Goal: Information Seeking & Learning: Learn about a topic

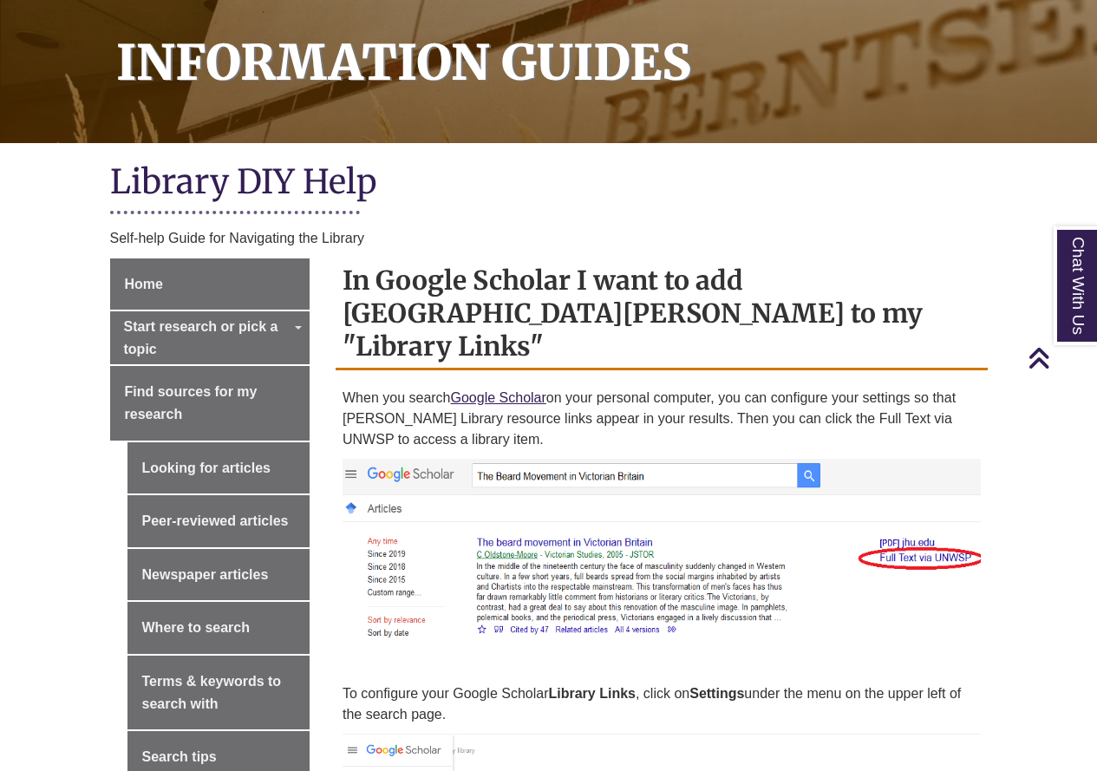
scroll to position [260, 0]
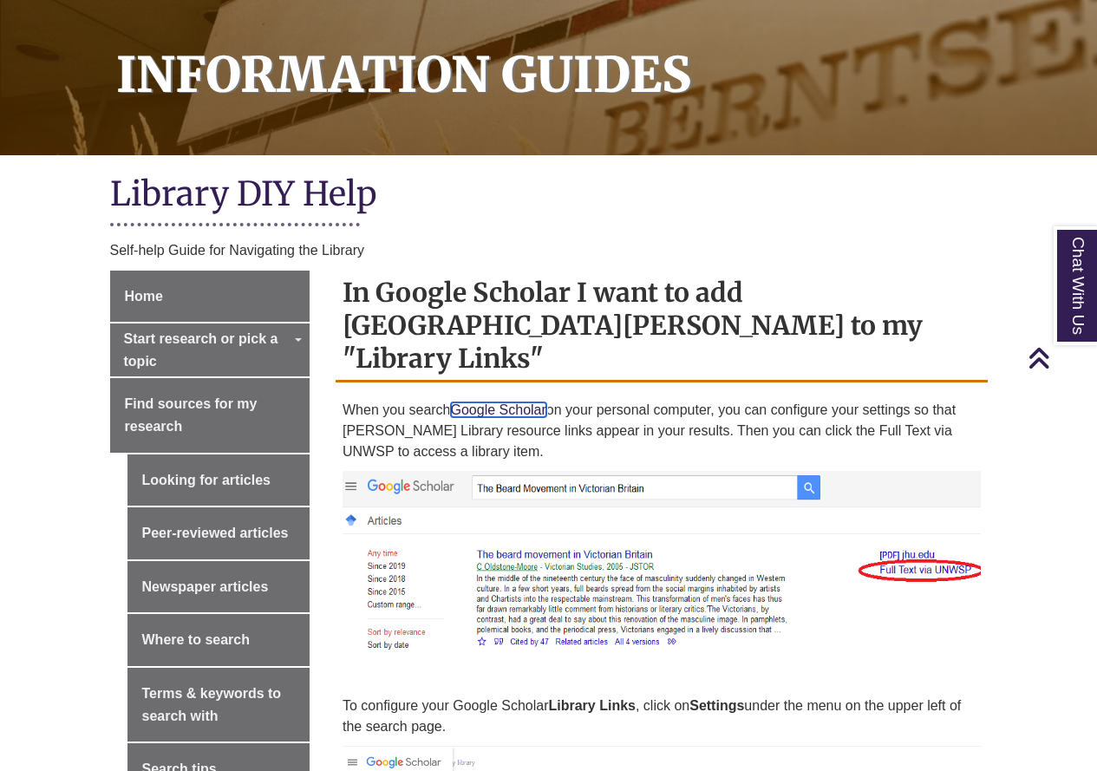
click at [533, 402] on link "Google Scholar" at bounding box center [498, 409] width 95 height 15
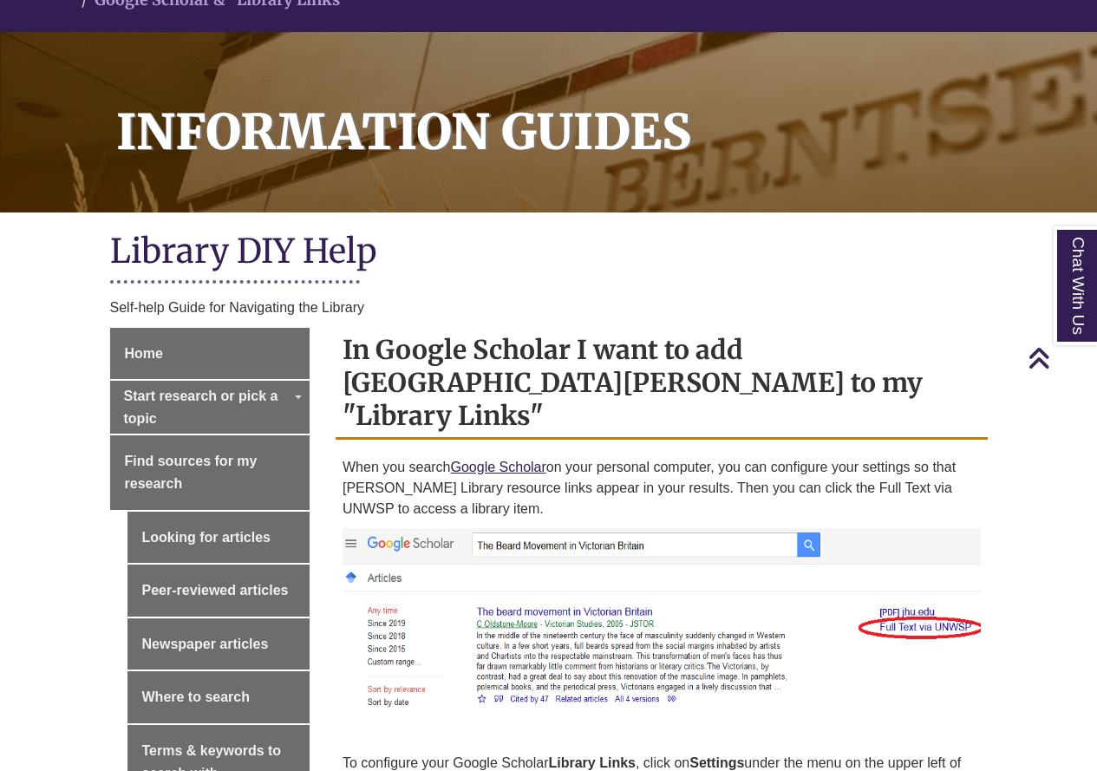
scroll to position [87, 0]
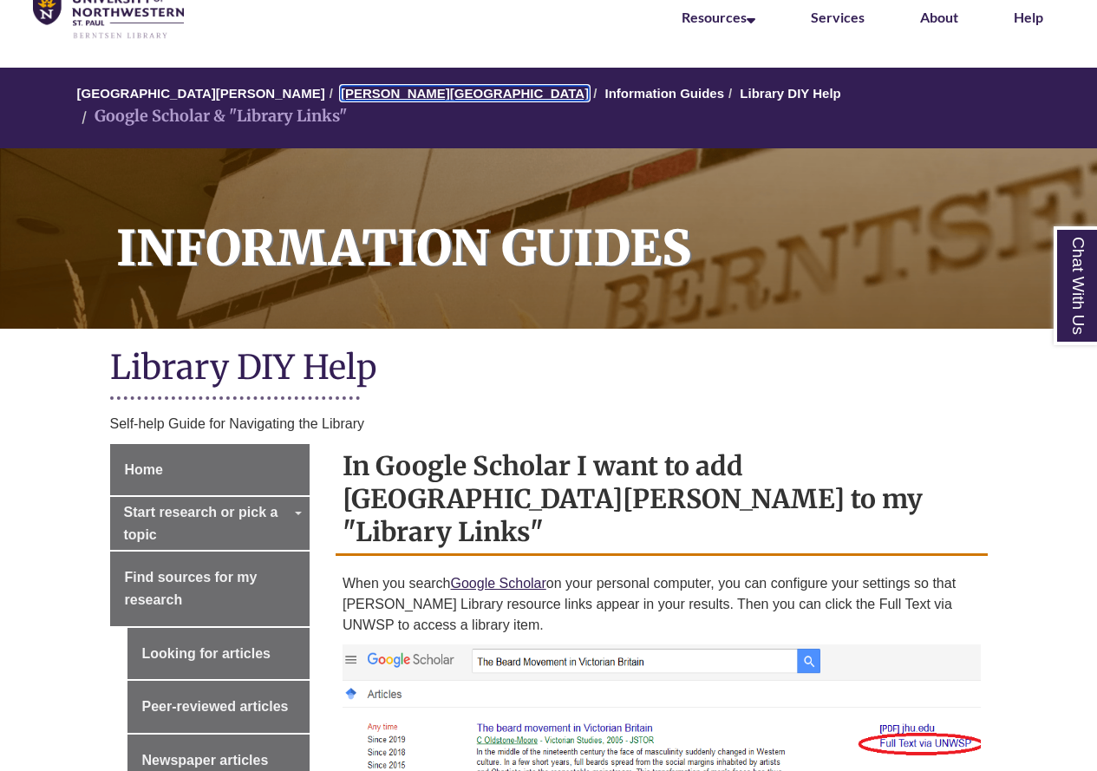
click at [384, 93] on link "[PERSON_NAME][GEOGRAPHIC_DATA]" at bounding box center [465, 93] width 248 height 15
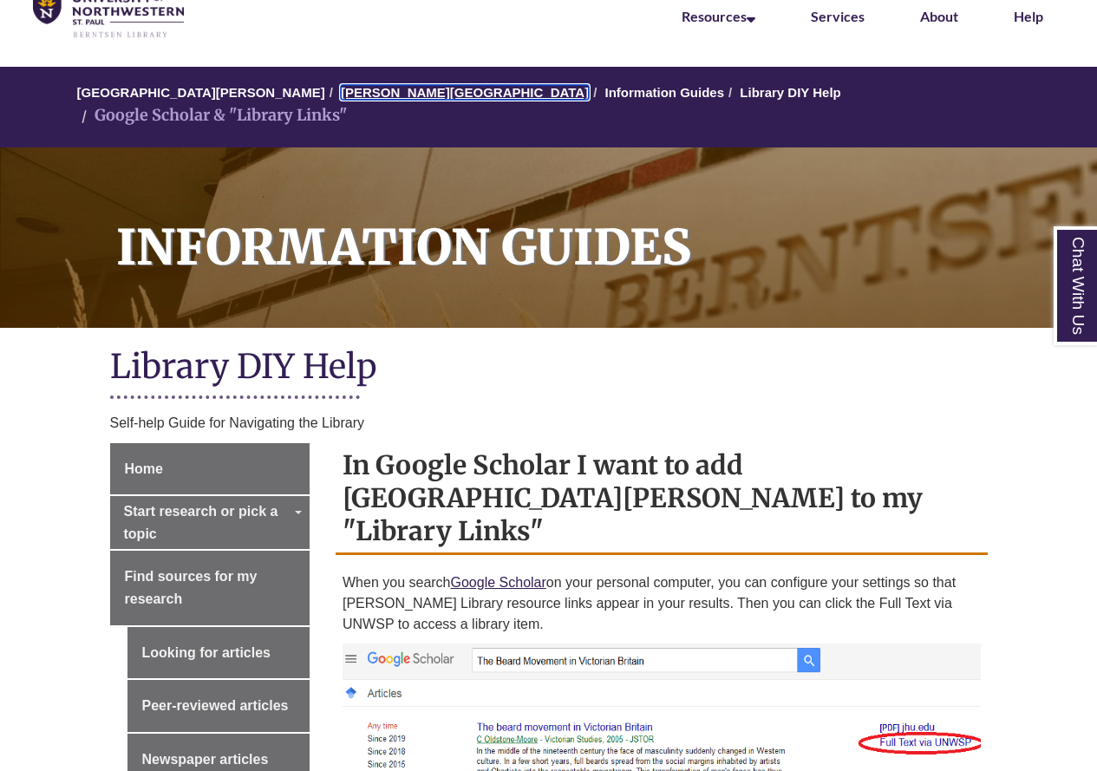
click at [391, 98] on link "[PERSON_NAME][GEOGRAPHIC_DATA]" at bounding box center [465, 92] width 248 height 15
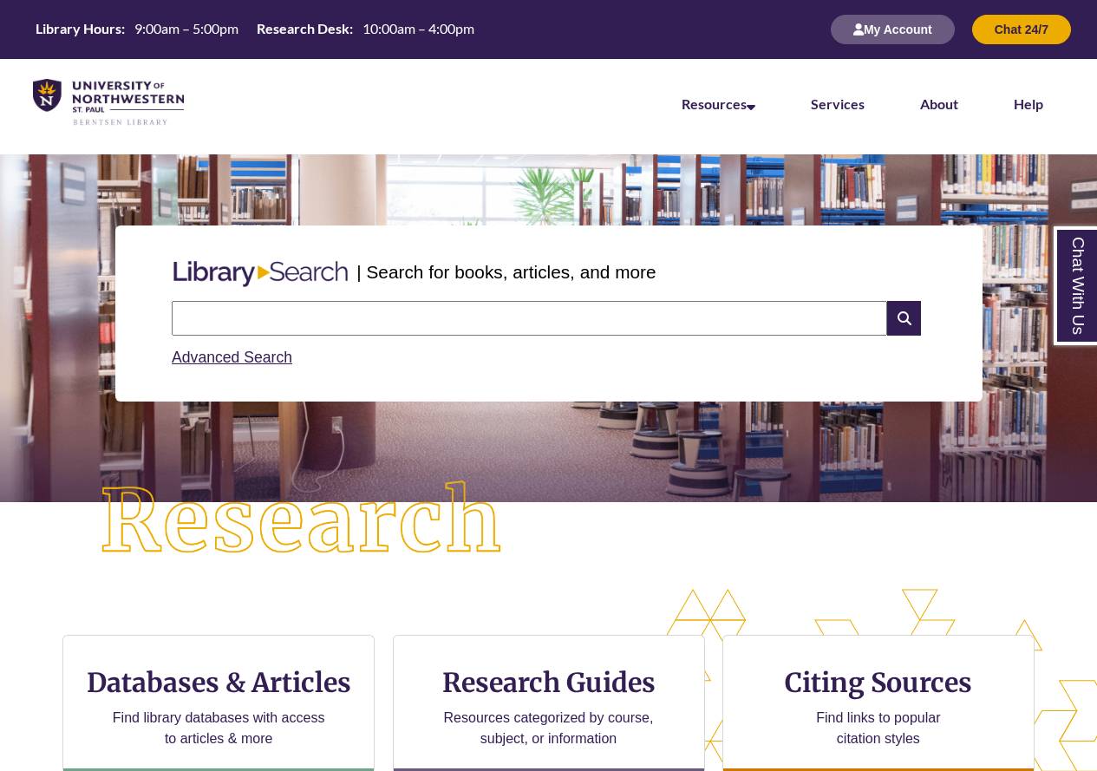
scroll to position [9, 9]
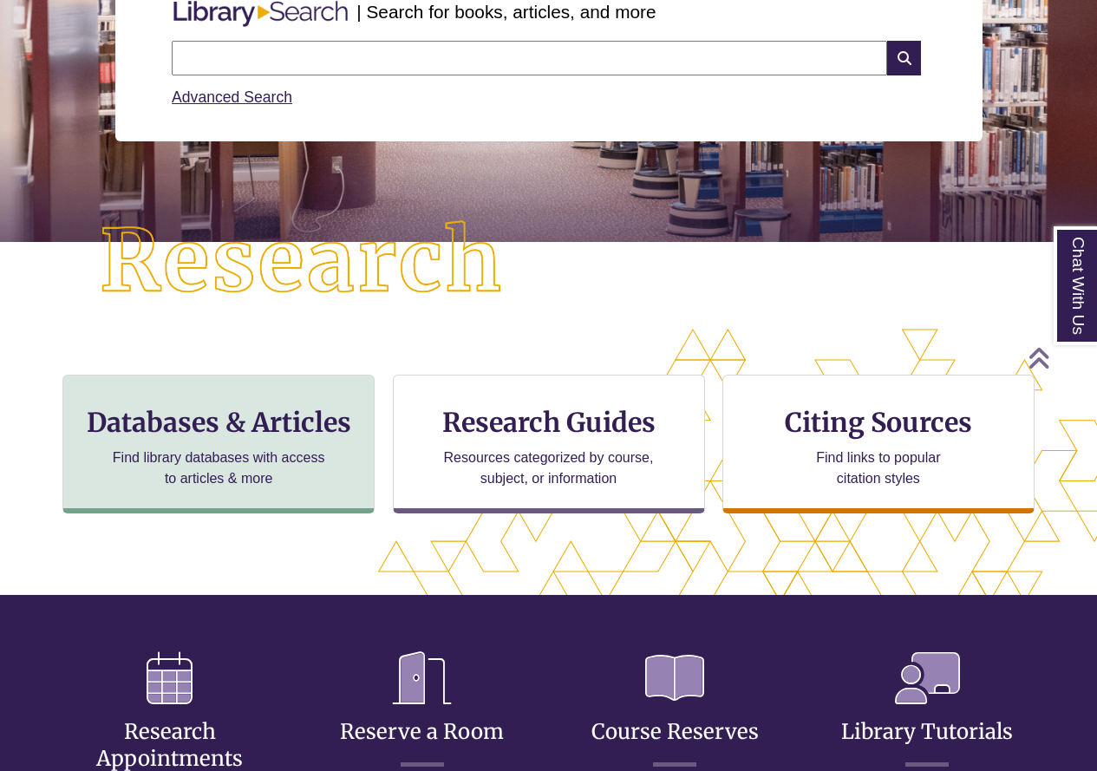
scroll to position [484, 950]
click at [191, 426] on h3 "Databases & Articles" at bounding box center [218, 422] width 283 height 33
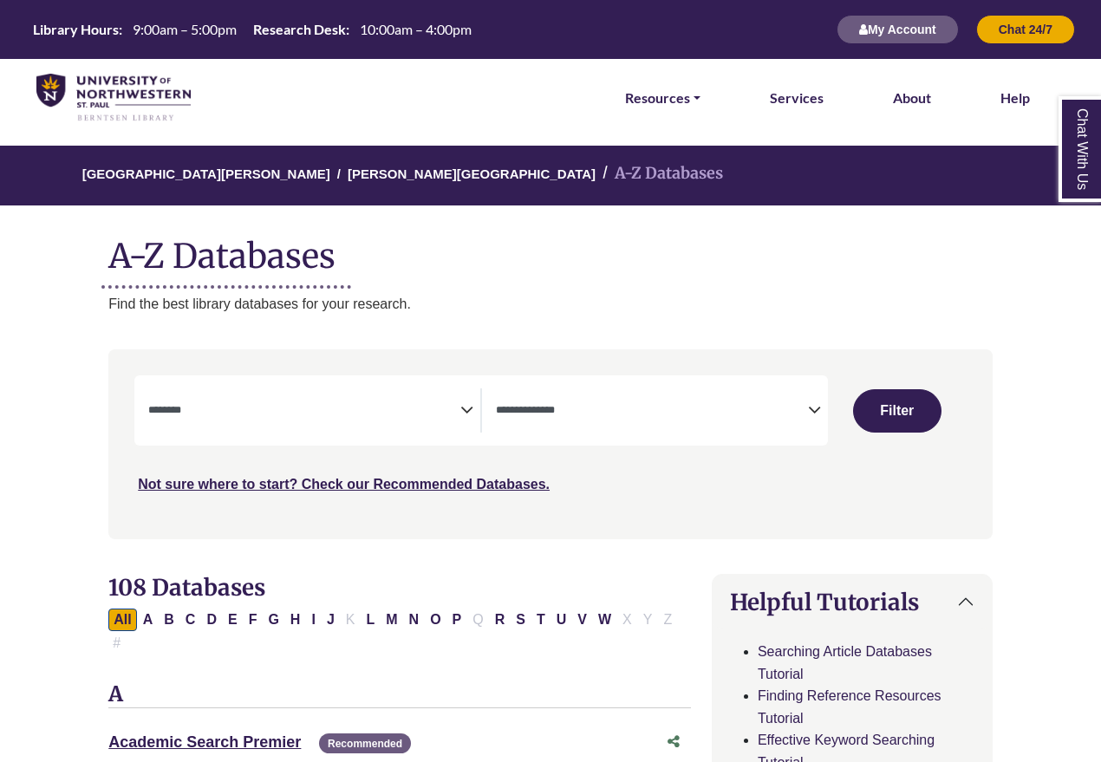
select select "Database Subject Filter"
select select "Database Types Filter"
click at [462, 409] on icon "Search filters" at bounding box center [466, 408] width 13 height 26
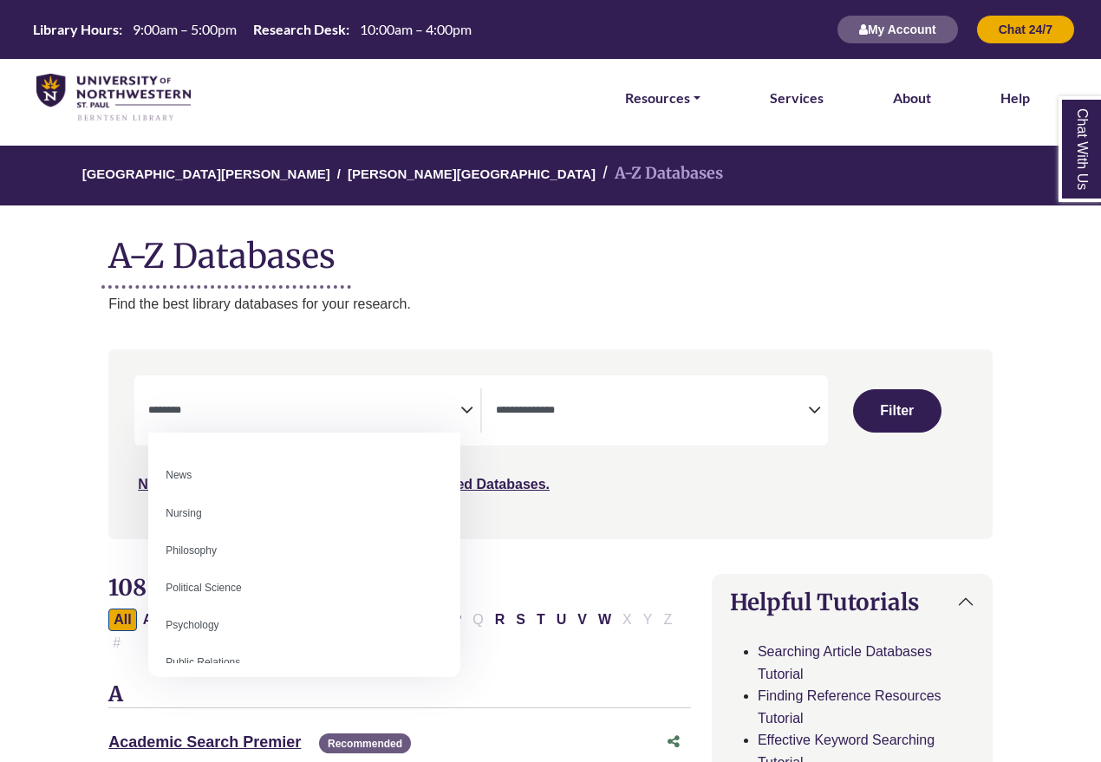
scroll to position [1260, 0]
select select "*****"
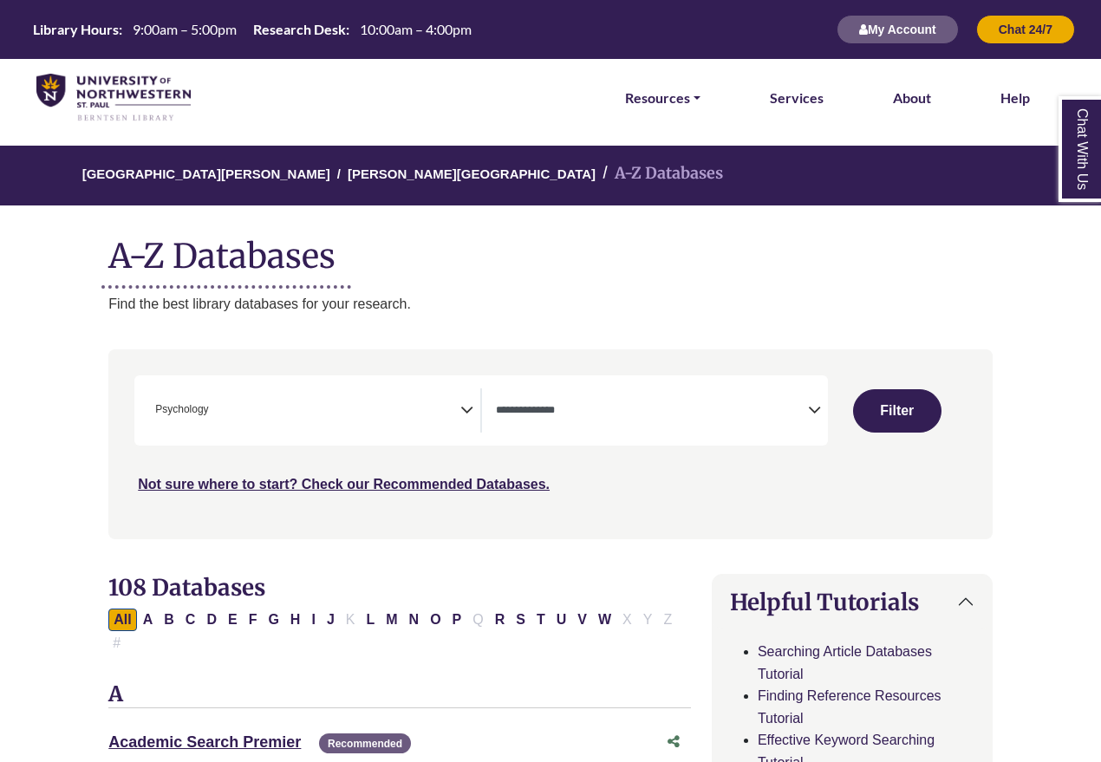
click at [816, 411] on icon "Search filters" at bounding box center [814, 408] width 13 height 26
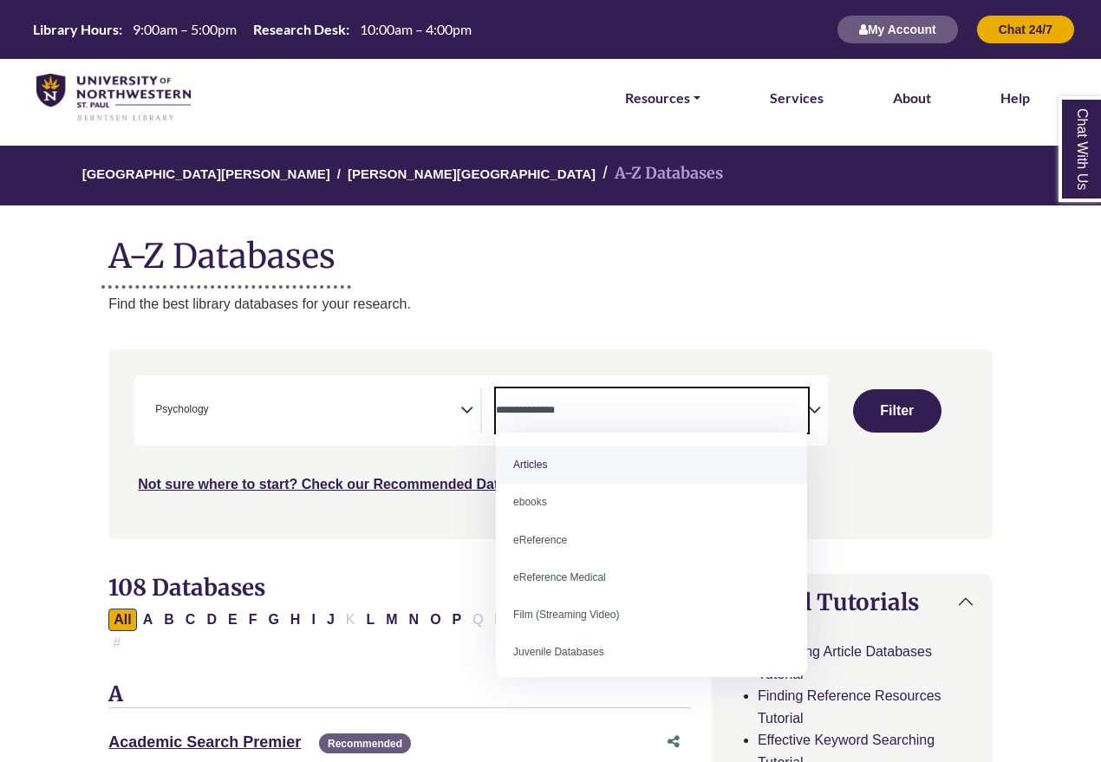
select select "*****"
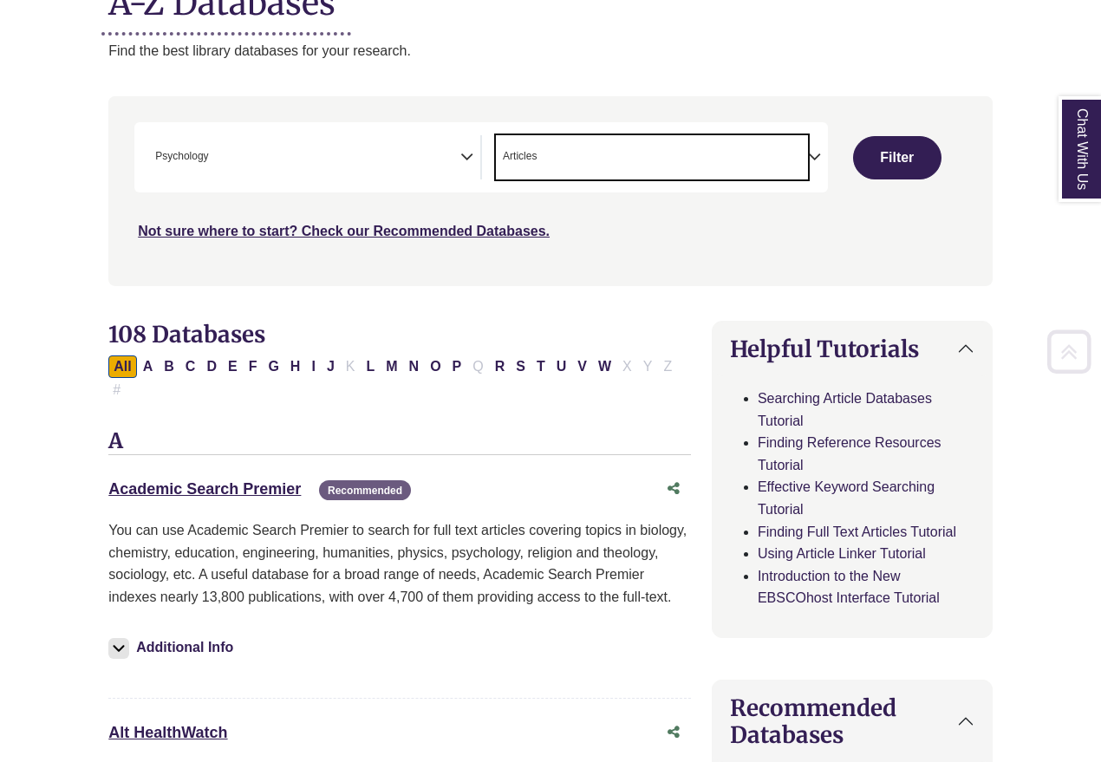
scroll to position [260, 0]
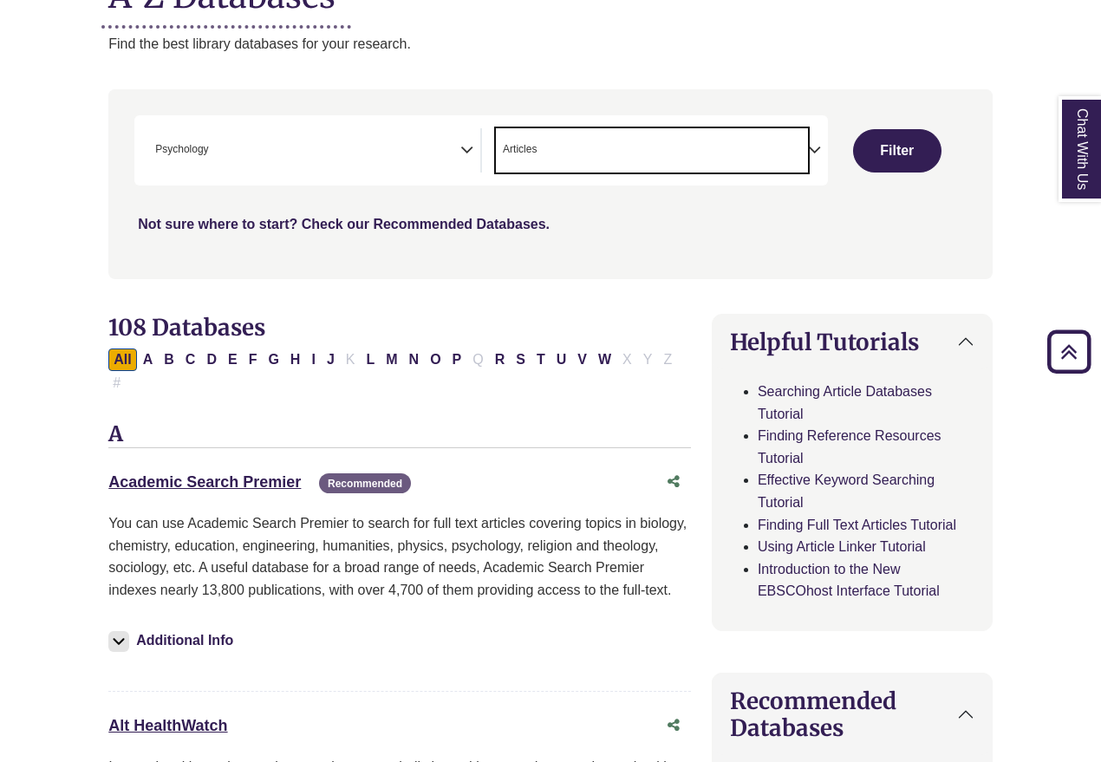
click at [437, 223] on link "Not sure where to start? Check our Recommended Databases." at bounding box center [344, 224] width 412 height 15
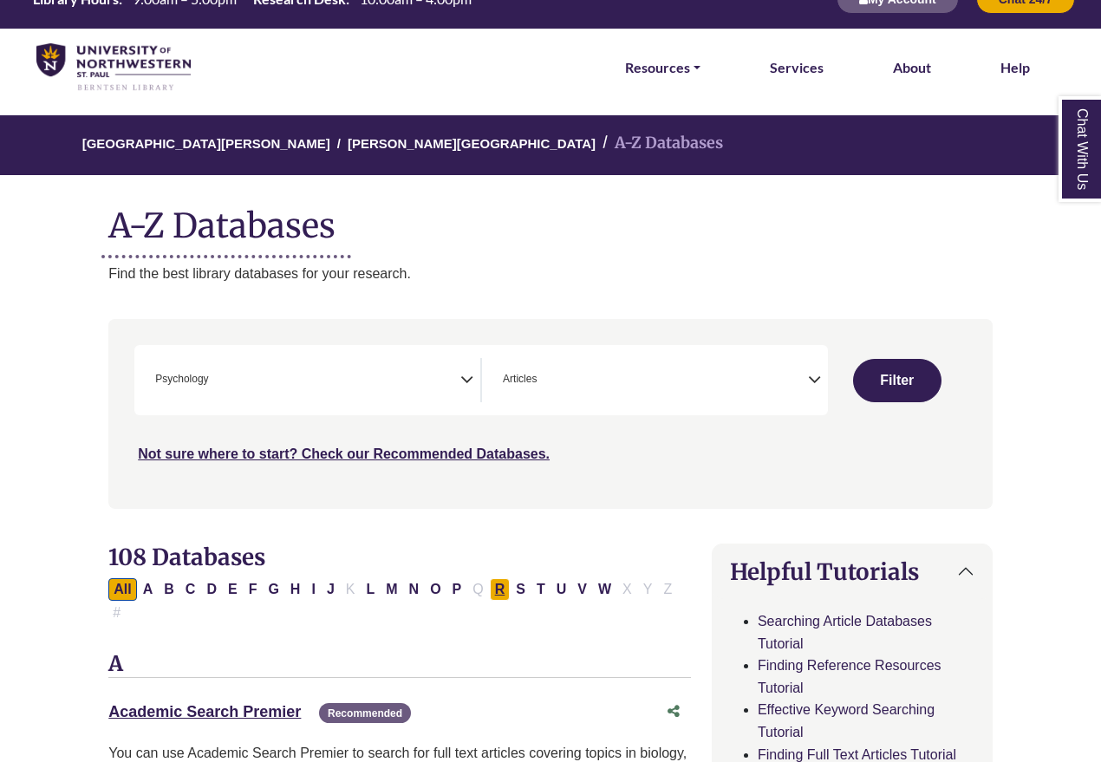
scroll to position [0, 0]
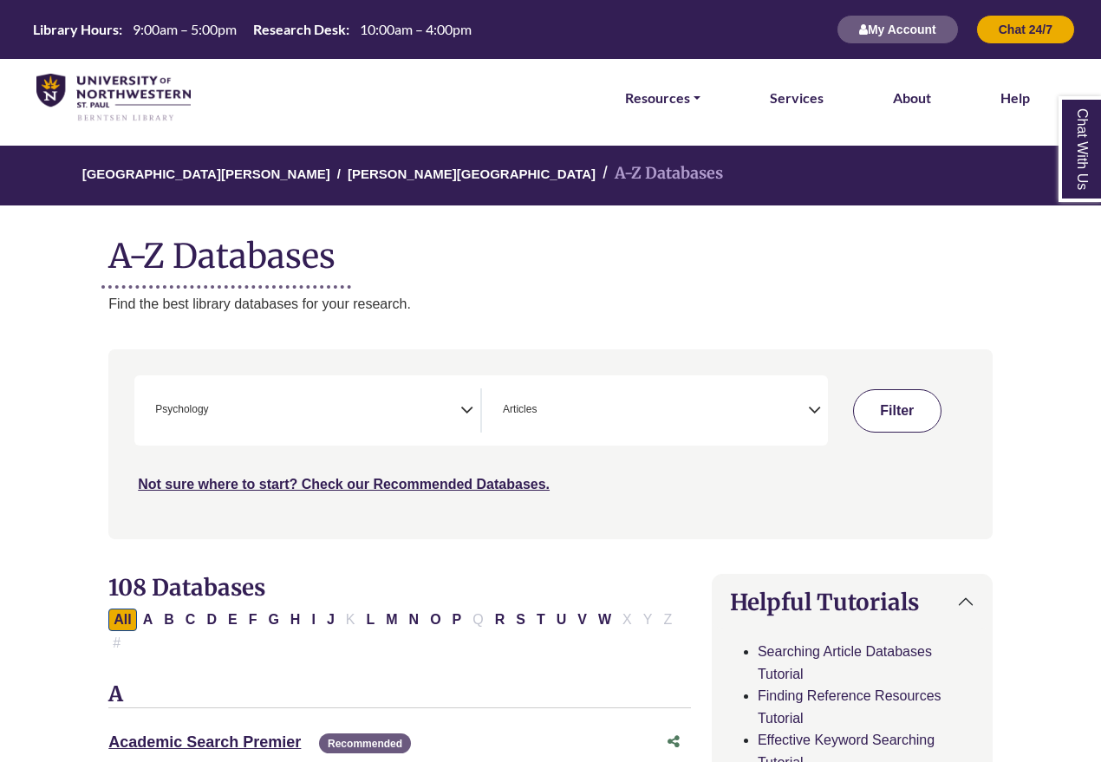
click at [893, 408] on button "Filter" at bounding box center [897, 410] width 88 height 43
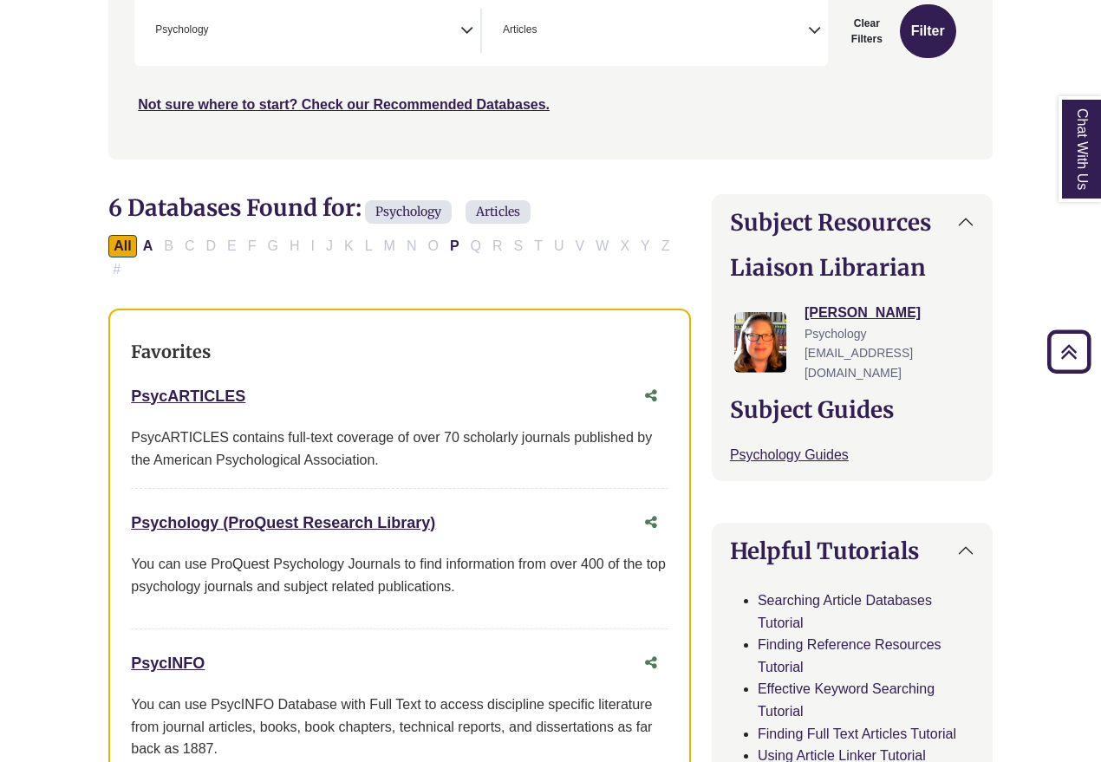
scroll to position [347, 0]
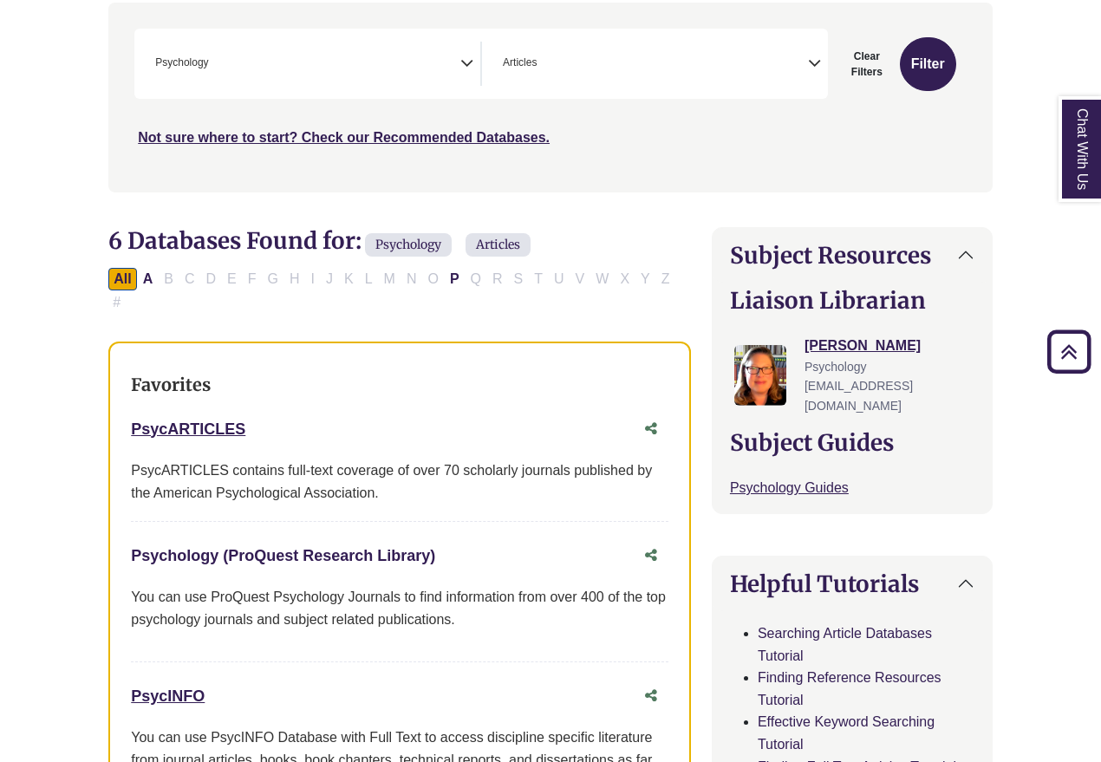
click at [204, 554] on link "Psychology (ProQuest Research Library) This link opens in a new window" at bounding box center [283, 555] width 304 height 17
